Goal: Obtain resource: Download file/media

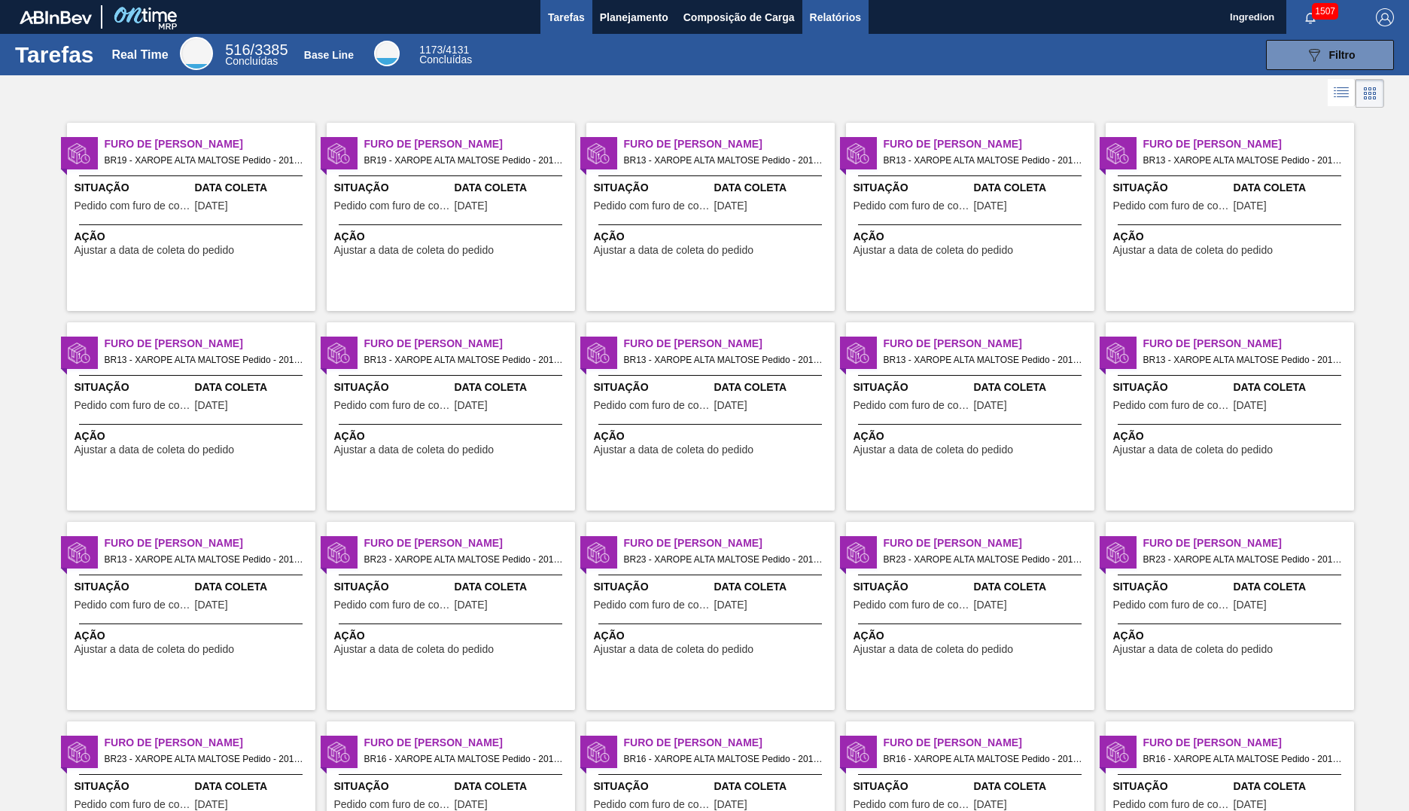
click at [834, 17] on span "Relatórios" at bounding box center [835, 17] width 51 height 18
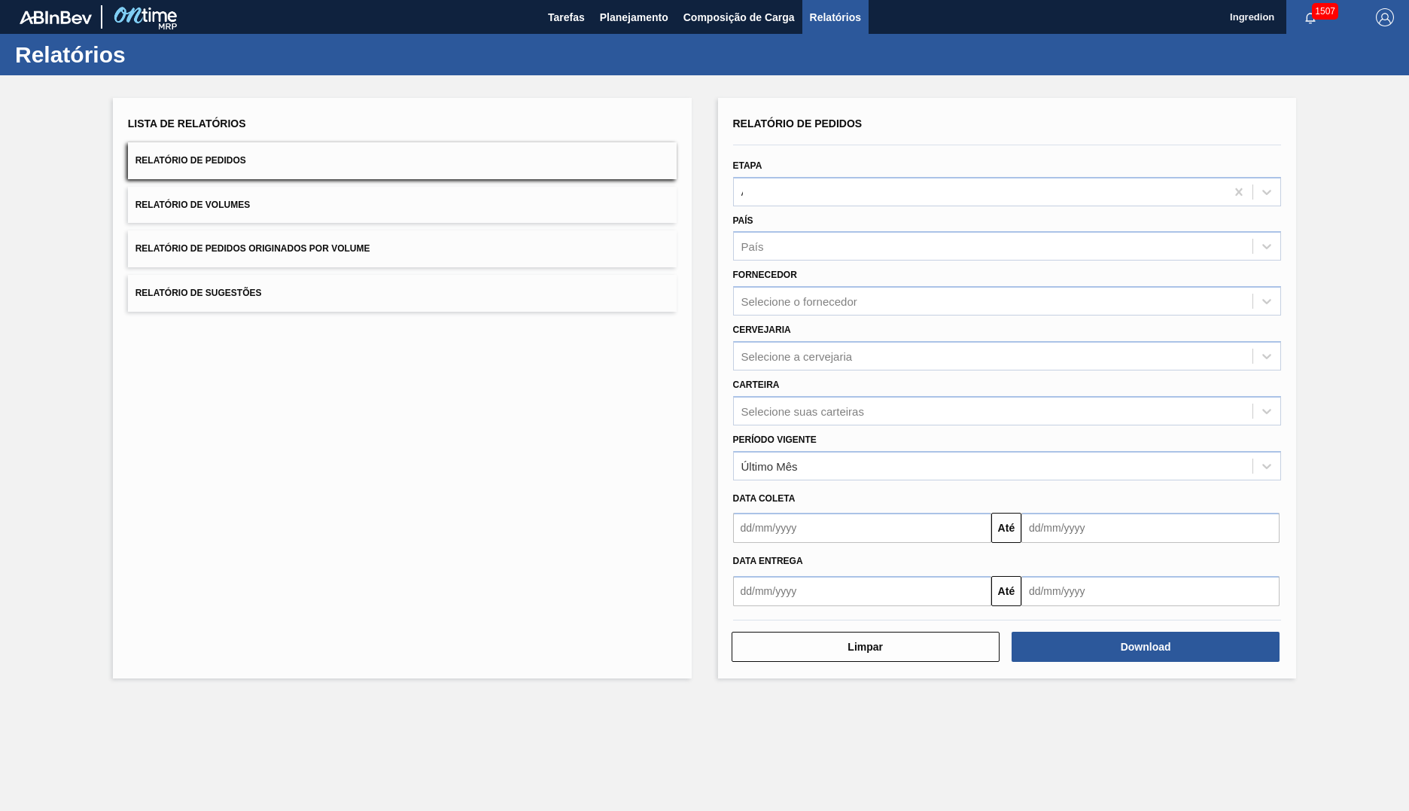
type input "Aguardando Faturamento"
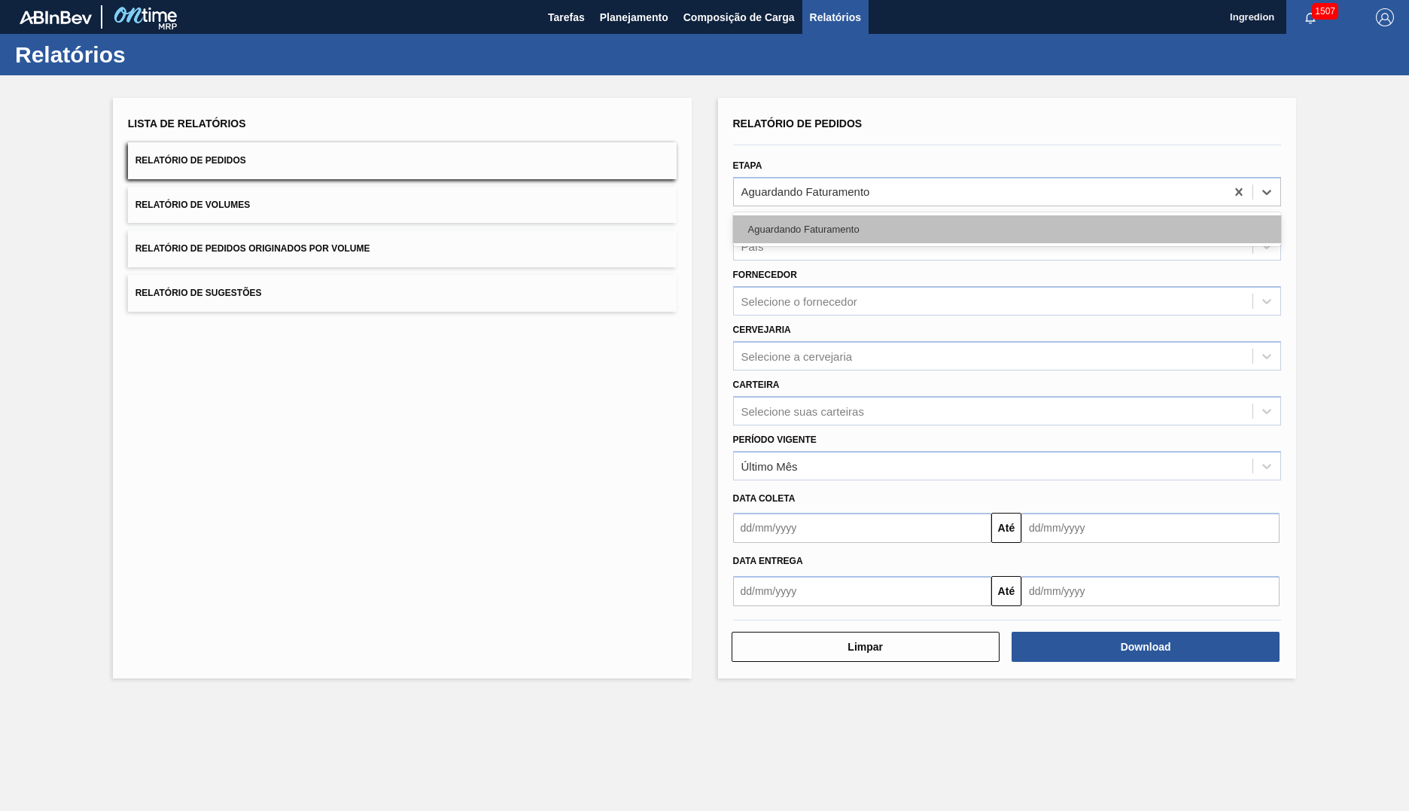
click at [1006, 229] on div "Aguardando Faturamento" at bounding box center [1007, 229] width 549 height 28
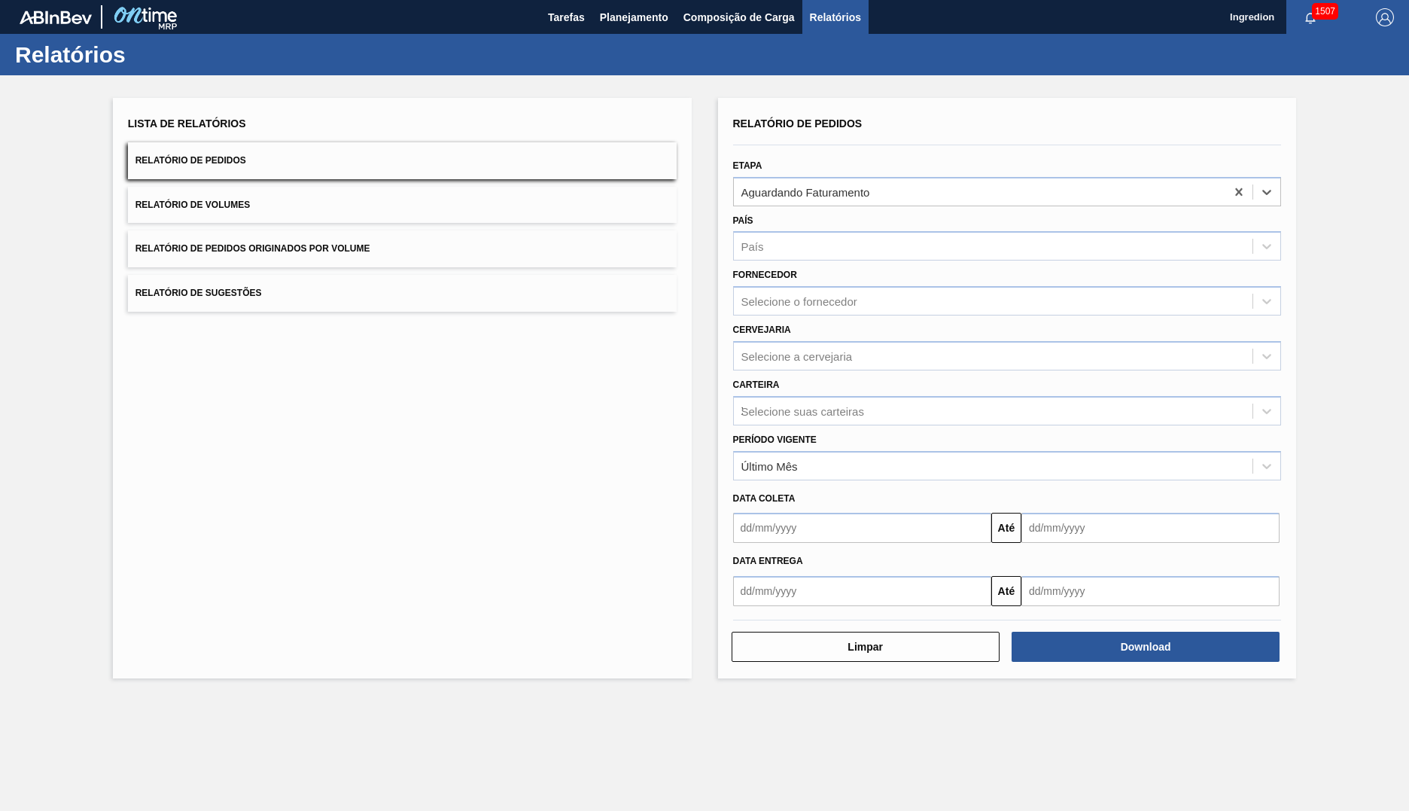
type input "Xarope"
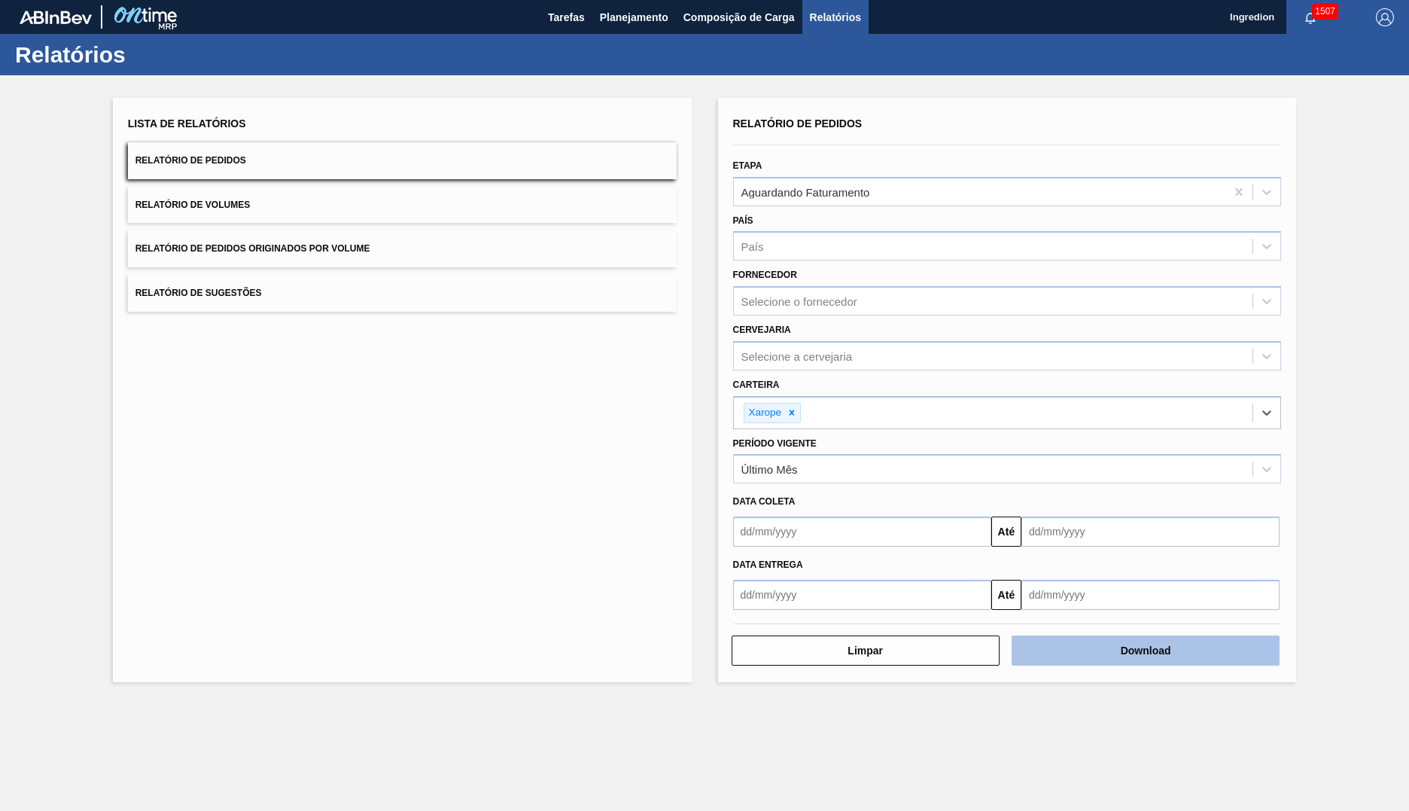
click at [1146, 650] on button "Download" at bounding box center [1146, 650] width 268 height 30
